Goal: Navigation & Orientation: Go to known website

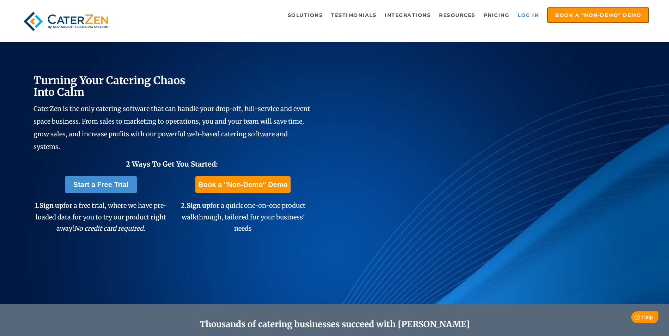
click at [530, 19] on link "Log in" at bounding box center [528, 15] width 28 height 14
